Goal: Go to known website: Access a specific website the user already knows

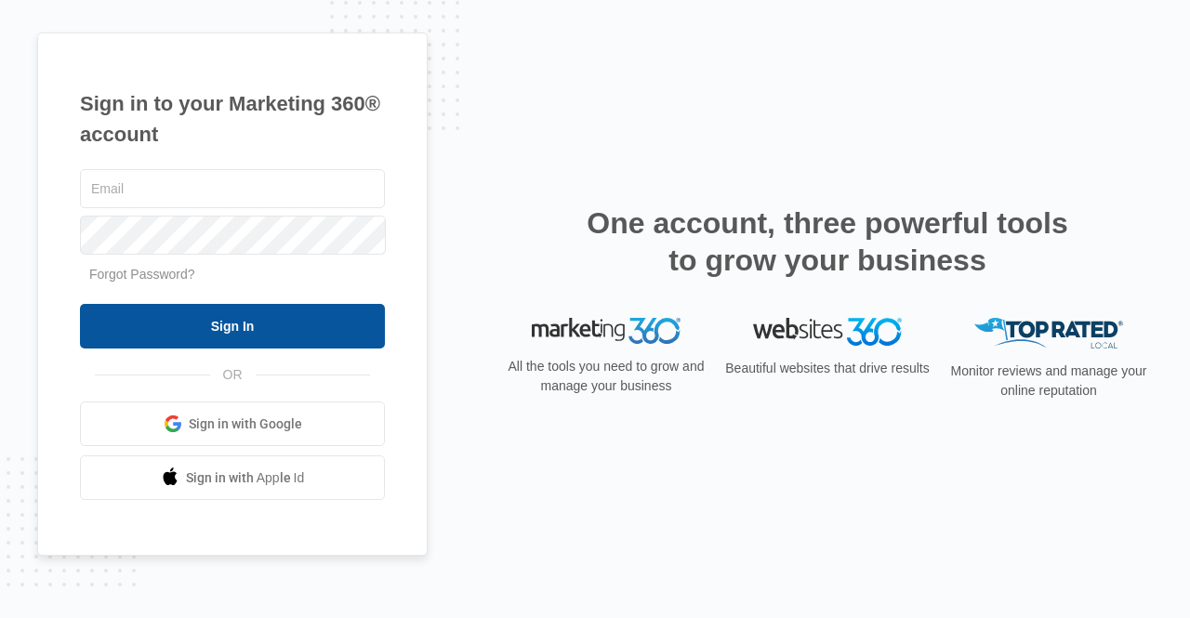
type input "Lguillen@aakelementary.org"
click at [316, 326] on input "Sign In" at bounding box center [232, 326] width 305 height 45
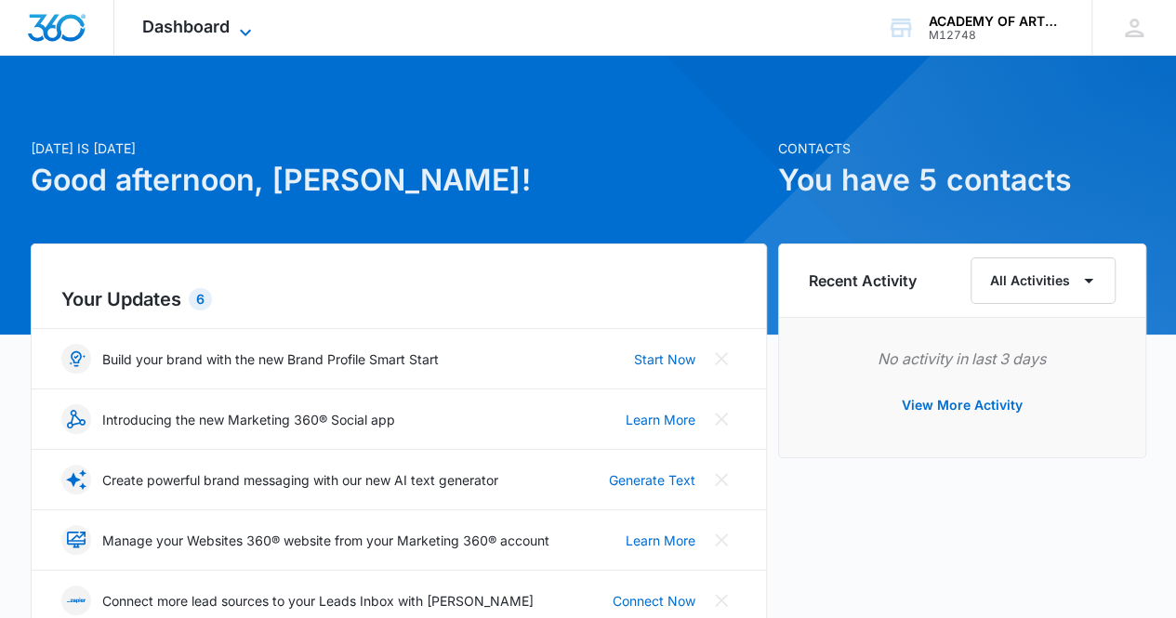
click at [203, 30] on span "Dashboard" at bounding box center [185, 27] width 87 height 20
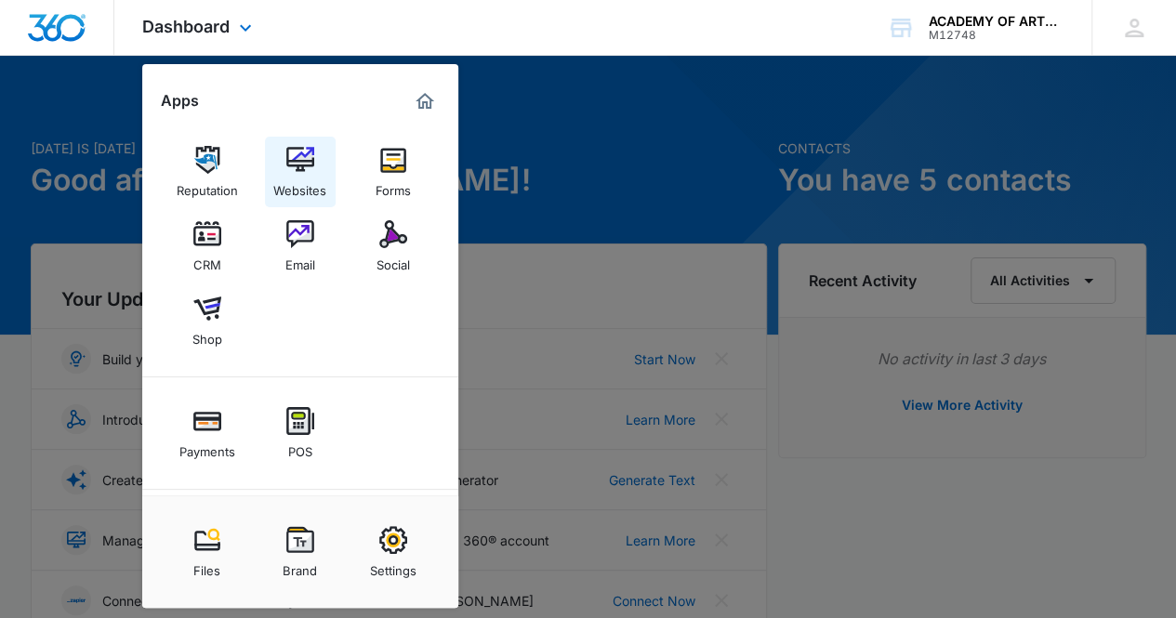
click at [332, 173] on link "Websites" at bounding box center [300, 172] width 71 height 71
